Goal: Use online tool/utility: Utilize a website feature to perform a specific function

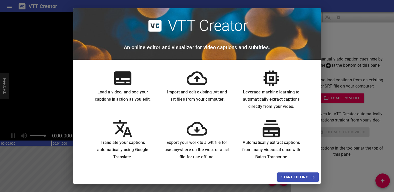
click at [305, 182] on button "Start Editing" at bounding box center [298, 178] width 42 height 10
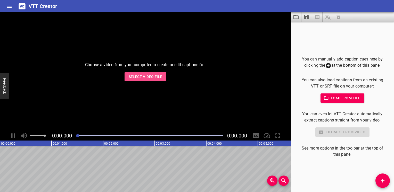
click at [143, 76] on span "Select Video File" at bounding box center [146, 77] width 34 height 6
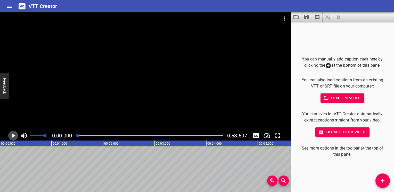
click at [11, 136] on icon "Play/Pause" at bounding box center [13, 136] width 8 height 8
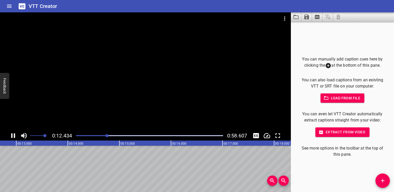
drag, startPoint x: 128, startPoint y: 136, endPoint x: 157, endPoint y: 139, distance: 29.1
click at [157, 139] on div at bounding box center [149, 135] width 153 height 7
drag, startPoint x: 179, startPoint y: 137, endPoint x: 201, endPoint y: 138, distance: 22.2
click at [181, 137] on div at bounding box center [149, 135] width 153 height 7
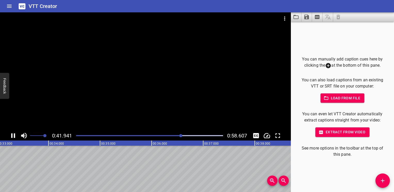
click at [210, 137] on div at bounding box center [149, 135] width 153 height 7
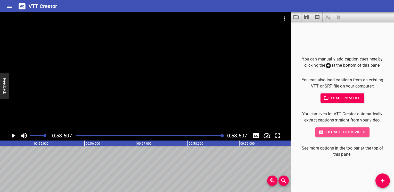
click at [345, 133] on span "Extract from video" at bounding box center [343, 132] width 46 height 6
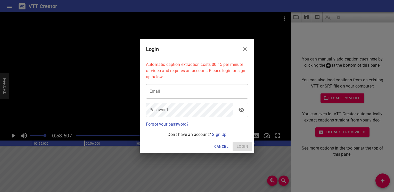
click at [245, 49] on icon "Close" at bounding box center [245, 49] width 4 height 4
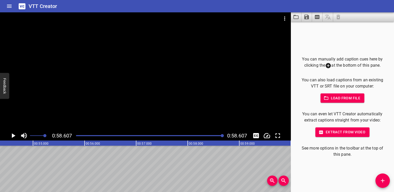
click at [343, 99] on span "Load from file" at bounding box center [343, 98] width 36 height 6
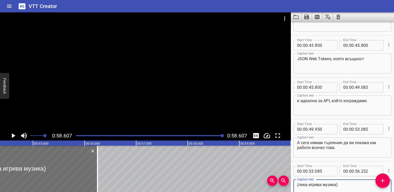
scroll to position [610, 0]
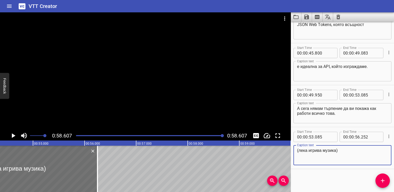
click at [11, 136] on icon "Play/Pause" at bounding box center [13, 136] width 8 height 8
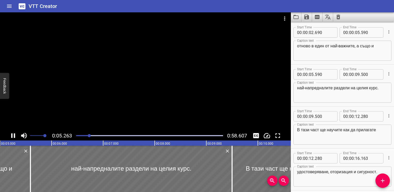
scroll to position [0, 271]
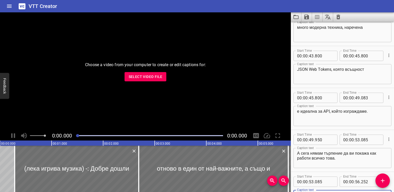
scroll to position [610, 0]
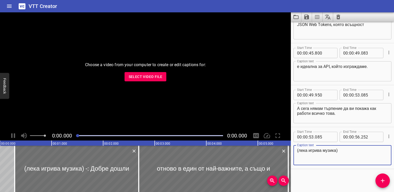
click at [142, 78] on span "Select Video File" at bounding box center [146, 77] width 34 height 6
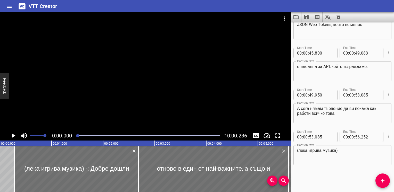
click at [13, 134] on icon "Play/Pause" at bounding box center [13, 136] width 8 height 8
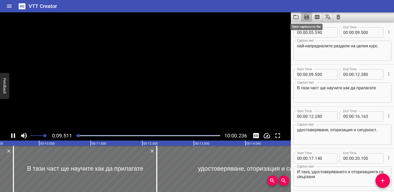
scroll to position [126, 0]
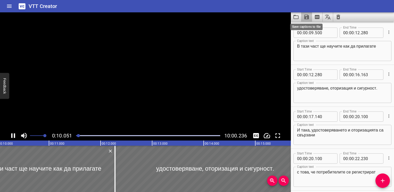
click at [304, 17] on icon "Save captions to file" at bounding box center [307, 17] width 6 height 6
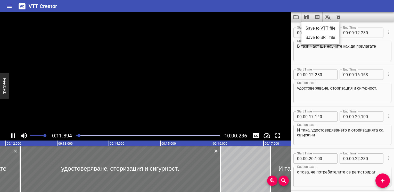
click at [298, 16] on div at bounding box center [197, 96] width 394 height 192
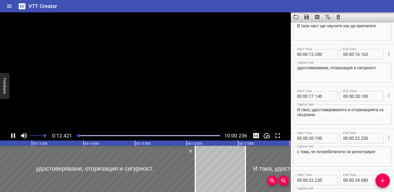
scroll to position [168, 0]
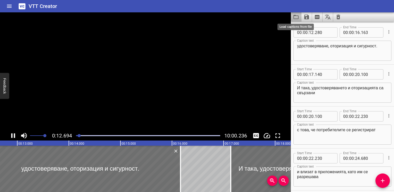
click at [295, 18] on icon "Load captions from file" at bounding box center [296, 17] width 6 height 6
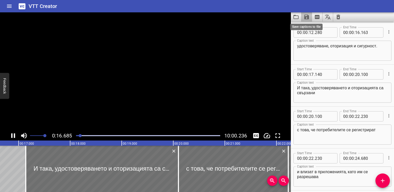
click at [307, 17] on icon "Save captions to file" at bounding box center [306, 17] width 5 height 5
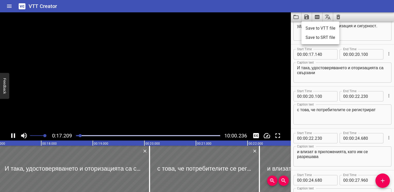
scroll to position [210, 0]
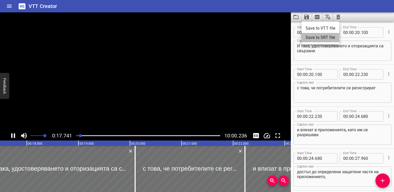
click at [330, 37] on li "Save to SRT file" at bounding box center [321, 37] width 38 height 9
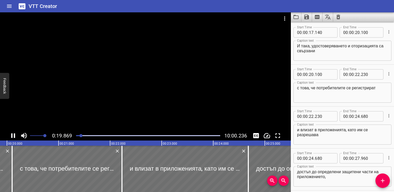
scroll to position [0, 0]
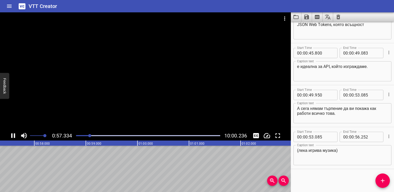
click at [13, 136] on icon "Play/Pause" at bounding box center [13, 136] width 8 height 8
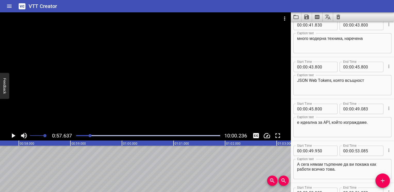
scroll to position [533, 0]
